Goal: Task Accomplishment & Management: Use online tool/utility

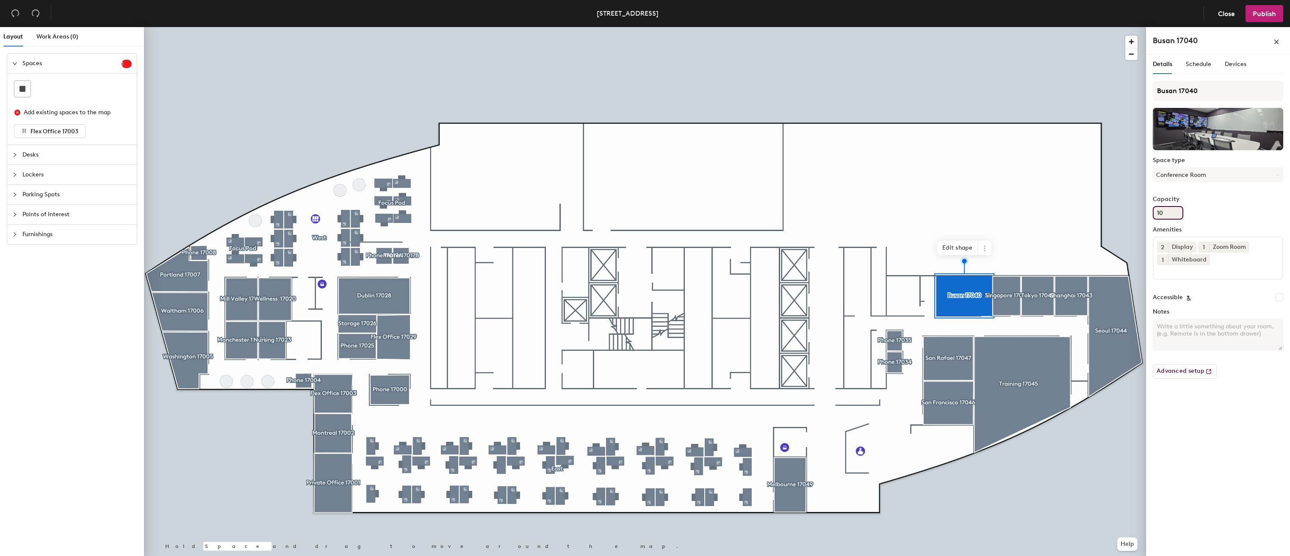
click at [1173, 216] on input "10" at bounding box center [1168, 213] width 30 height 14
type input "1"
type input "8"
click at [1231, 218] on div "Capacity 8" at bounding box center [1218, 208] width 130 height 24
click at [1260, 19] on button "Publish" at bounding box center [1264, 13] width 38 height 17
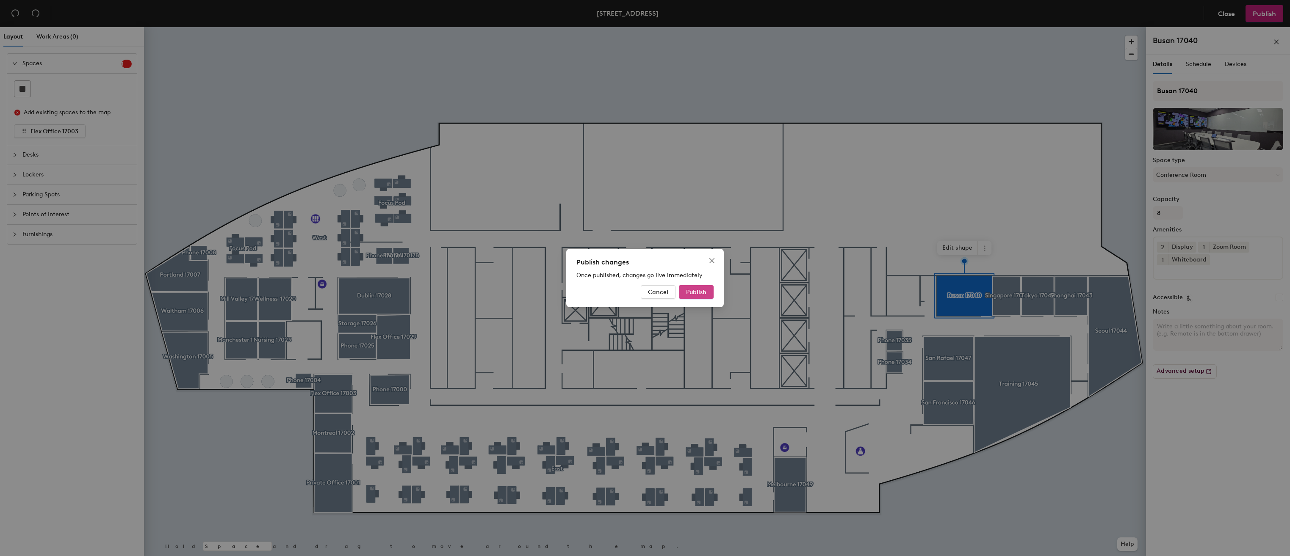
click at [689, 292] on span "Publish" at bounding box center [696, 292] width 20 height 7
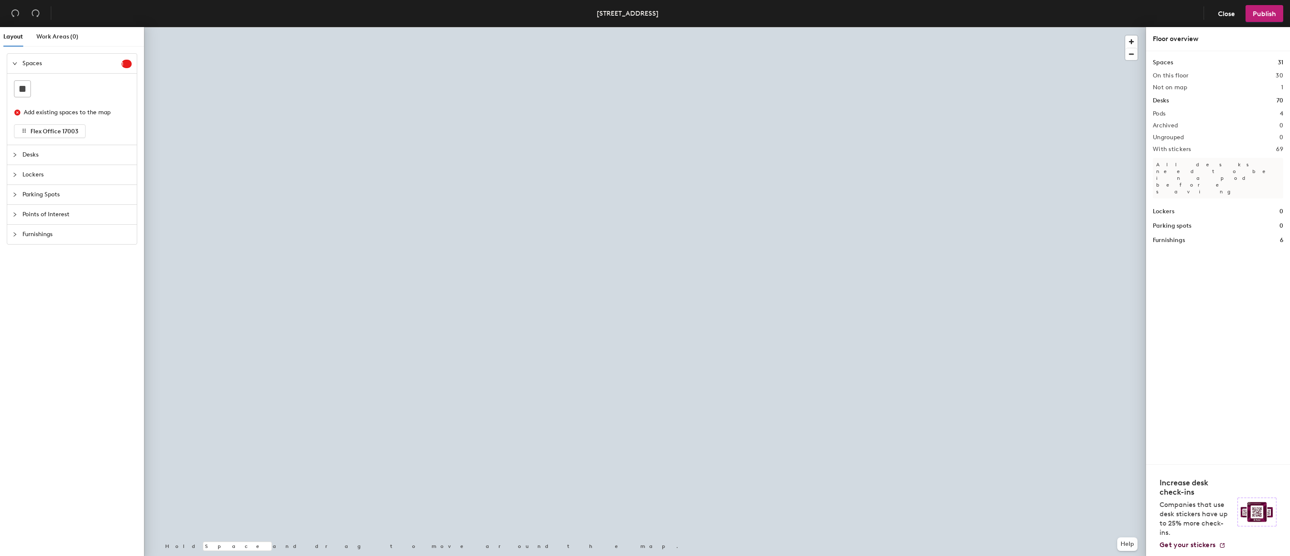
click at [959, 27] on div at bounding box center [645, 27] width 1002 height 0
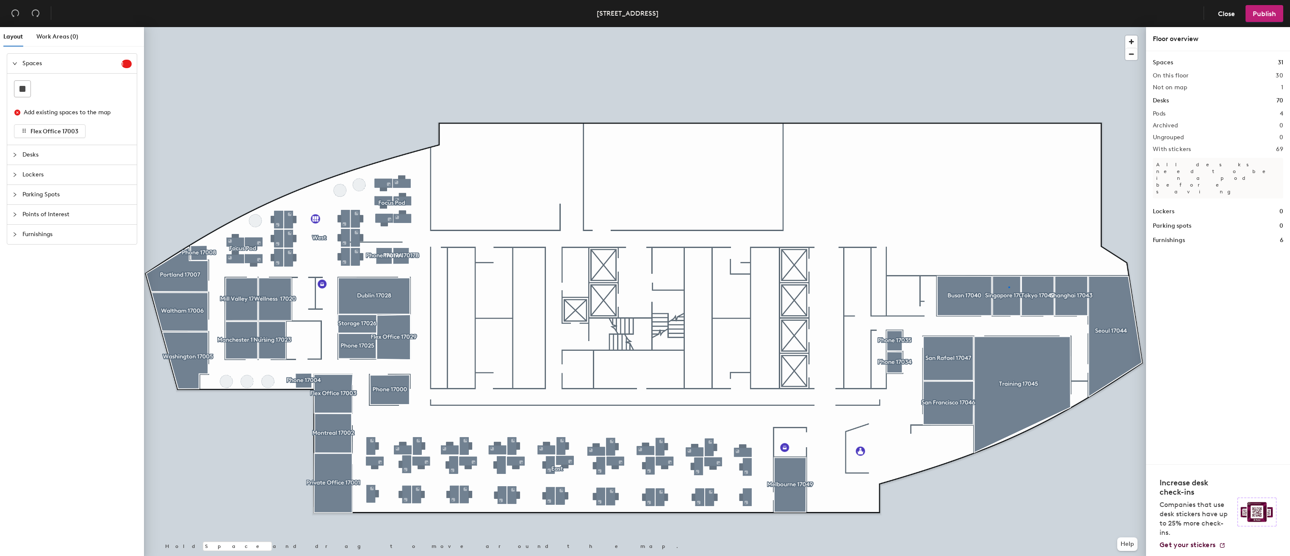
click at [1008, 27] on div at bounding box center [645, 27] width 1002 height 0
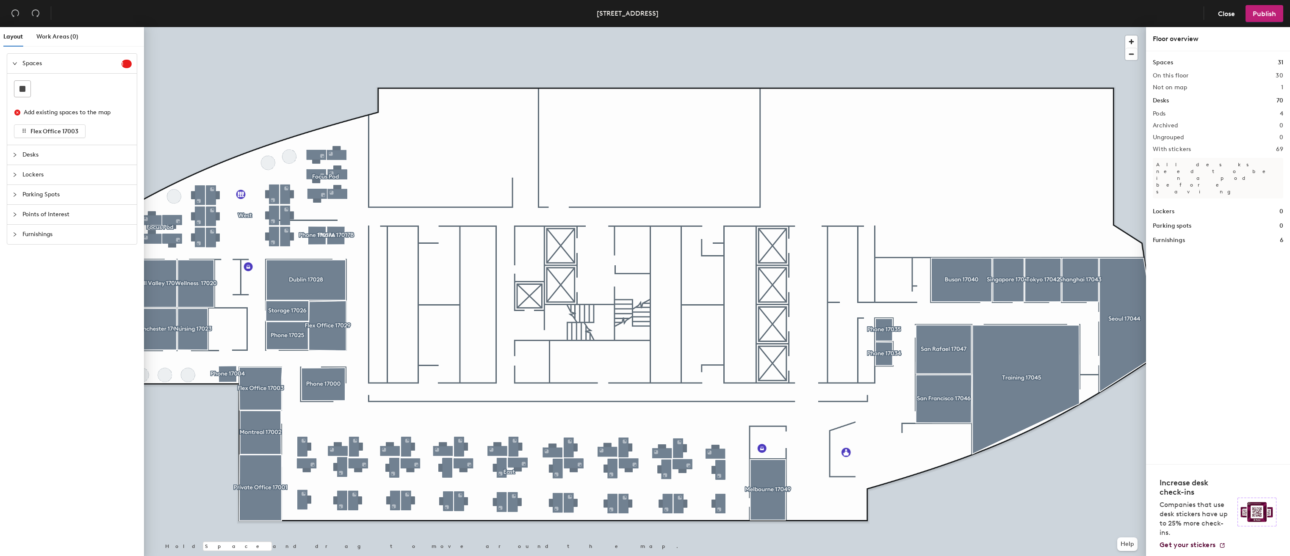
click at [980, 27] on div at bounding box center [645, 27] width 1002 height 0
